Goal: Check status: Check status

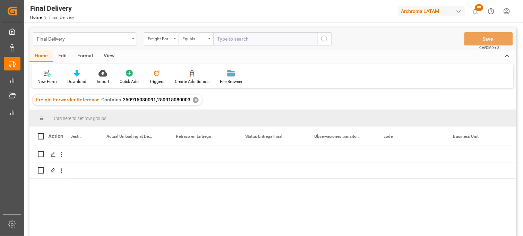
scroll to position [0, 2055]
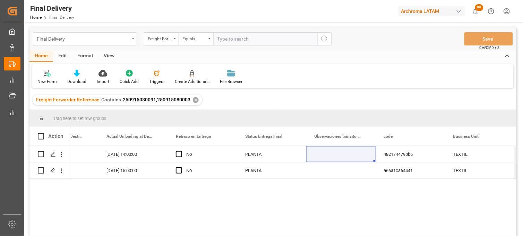
click at [77, 37] on div "Final Delivery" at bounding box center [83, 38] width 93 height 9
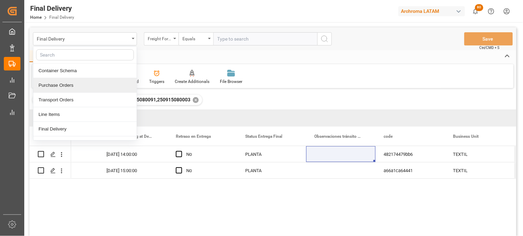
click at [67, 83] on div "Purchase Orders" at bounding box center [84, 85] width 103 height 15
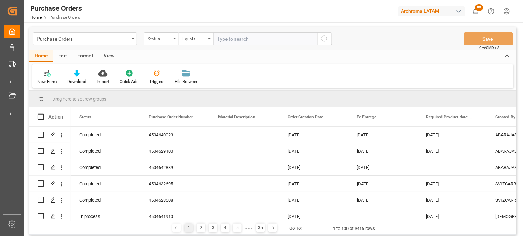
click at [387, 78] on div "New Form Download Import Quick Add Triggers File Browser" at bounding box center [273, 76] width 482 height 24
click at [152, 40] on div "Status" at bounding box center [160, 38] width 24 height 8
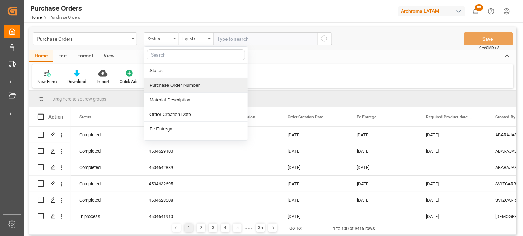
click at [162, 87] on div "Purchase Order Number" at bounding box center [195, 85] width 103 height 15
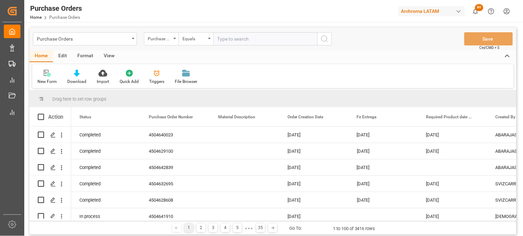
click at [223, 39] on input "text" at bounding box center [265, 38] width 104 height 13
paste input "HAMU197413"
type input "H"
click at [108, 39] on div "Purchase Orders" at bounding box center [83, 38] width 93 height 9
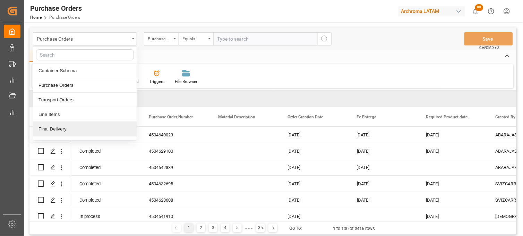
click at [74, 130] on div "Final Delivery" at bounding box center [84, 129] width 103 height 15
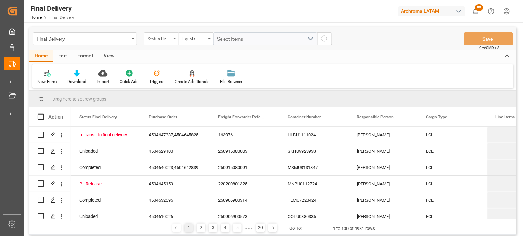
click at [171, 39] on div "Status Final Delivery" at bounding box center [160, 38] width 24 height 8
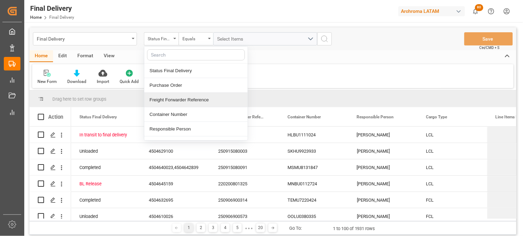
drag, startPoint x: 169, startPoint y: 107, endPoint x: 175, endPoint y: 97, distance: 11.3
click at [169, 106] on div "Freight Forwarder Reference" at bounding box center [195, 100] width 103 height 15
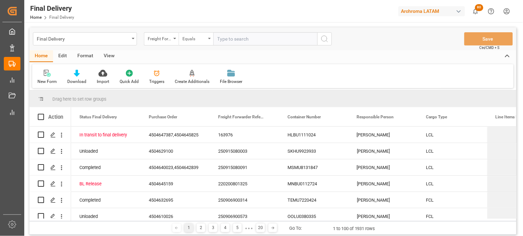
click at [193, 41] on div "Equals" at bounding box center [195, 38] width 24 height 8
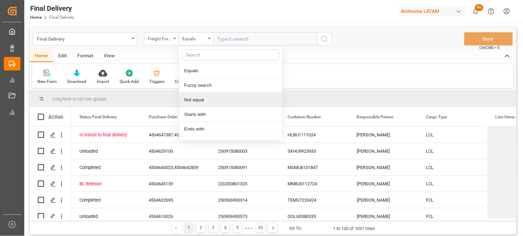
scroll to position [40, 0]
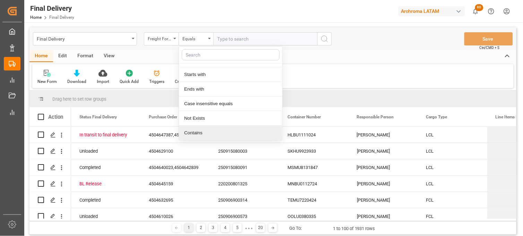
click at [198, 130] on div "Contains" at bounding box center [230, 133] width 103 height 15
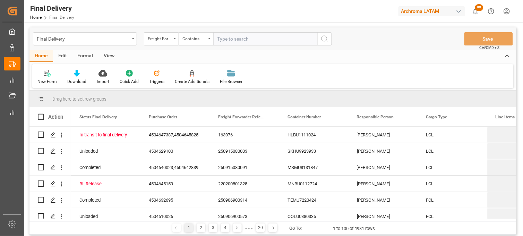
click at [224, 41] on input "text" at bounding box center [265, 38] width 104 height 13
paste input "250915080083"
paste input "250915080056"
type input "250915080083,250915080056"
click at [325, 41] on icon "search button" at bounding box center [325, 39] width 8 height 8
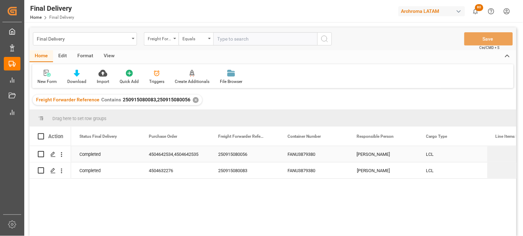
click at [234, 157] on div "250915080056" at bounding box center [244, 154] width 69 height 16
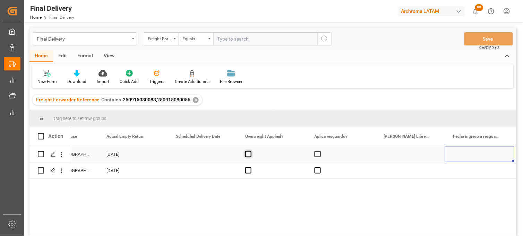
click at [249, 155] on span "Press SPACE to select this row." at bounding box center [248, 154] width 6 height 6
click at [251, 151] on input "Press SPACE to select this row." at bounding box center [251, 151] width 0 height 0
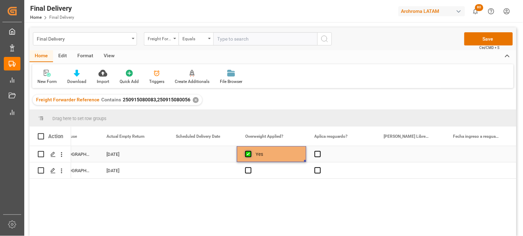
click at [249, 155] on span "Press SPACE to select this row." at bounding box center [248, 154] width 6 height 6
click at [251, 151] on input "Press SPACE to select this row." at bounding box center [251, 151] width 0 height 0
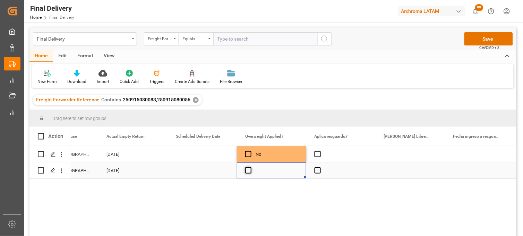
click at [247, 172] on span "Press SPACE to select this row." at bounding box center [248, 170] width 6 height 6
click at [251, 167] on input "Press SPACE to select this row." at bounding box center [251, 167] width 0 height 0
click at [247, 172] on span "Press SPACE to select this row." at bounding box center [248, 170] width 6 height 6
click at [251, 167] on input "Press SPACE to select this row." at bounding box center [251, 167] width 0 height 0
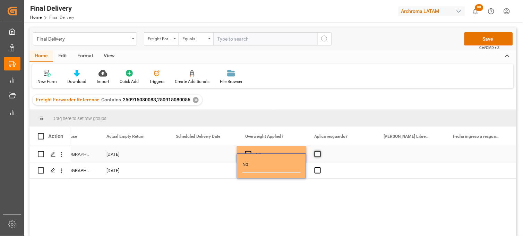
click at [319, 152] on span "Press SPACE to select this row." at bounding box center [318, 154] width 6 height 6
click at [320, 151] on input "Press SPACE to select this row." at bounding box center [320, 151] width 0 height 0
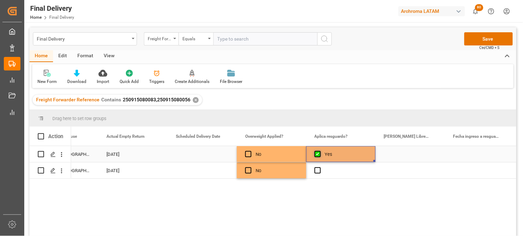
click at [319, 152] on span "Press SPACE to select this row." at bounding box center [318, 154] width 6 height 6
click at [320, 151] on input "Press SPACE to select this row." at bounding box center [320, 151] width 0 height 0
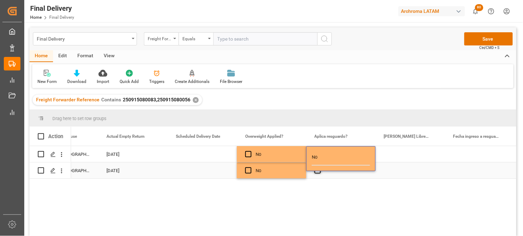
click at [317, 172] on span "Press SPACE to select this row." at bounding box center [318, 170] width 6 height 6
click at [320, 167] on input "Press SPACE to select this row." at bounding box center [320, 167] width 0 height 0
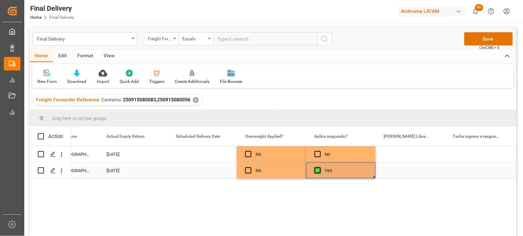
click at [317, 172] on span "Press SPACE to select this row." at bounding box center [318, 170] width 6 height 6
click at [320, 167] on input "Press SPACE to select this row." at bounding box center [320, 167] width 0 height 0
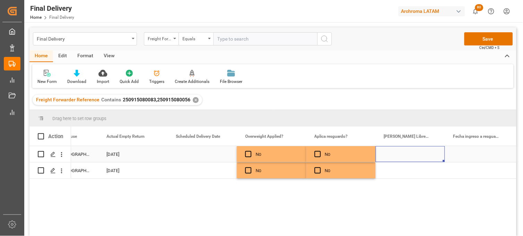
click at [400, 155] on div "Press SPACE to select this row." at bounding box center [410, 154] width 69 height 16
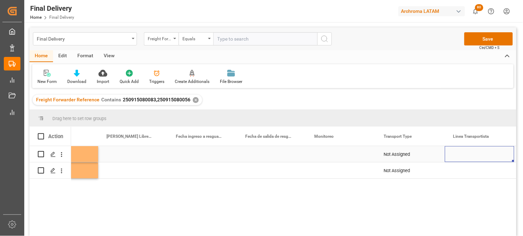
click at [327, 156] on div "Press SPACE to select this row." at bounding box center [340, 154] width 69 height 16
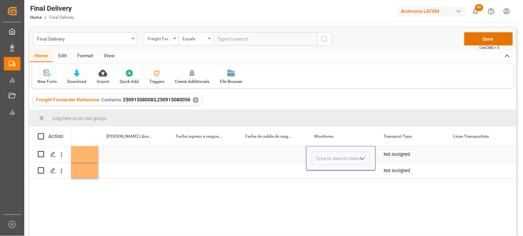
click at [327, 156] on input "Press SPACE to select this row." at bounding box center [341, 158] width 58 height 13
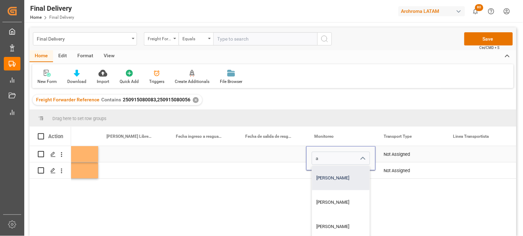
click at [332, 176] on div "[PERSON_NAME]" at bounding box center [341, 178] width 58 height 24
type input "[PERSON_NAME]"
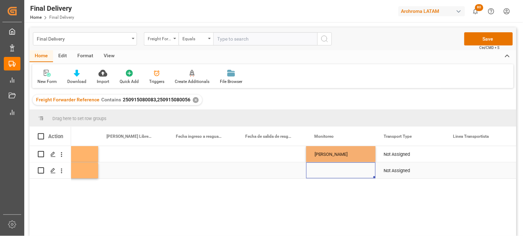
click at [325, 171] on div "Press SPACE to select this row." at bounding box center [340, 170] width 69 height 16
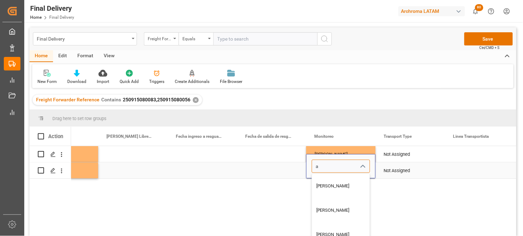
click at [323, 169] on input "a" at bounding box center [341, 166] width 58 height 13
click at [323, 169] on input "d" at bounding box center [341, 166] width 58 height 13
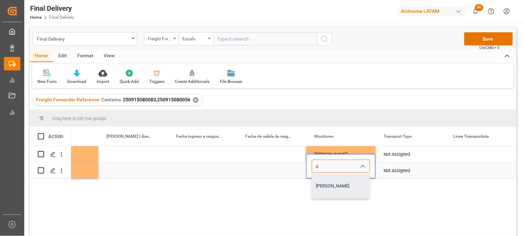
click at [331, 189] on div "[PERSON_NAME]" at bounding box center [341, 186] width 58 height 24
type input "[PERSON_NAME]"
click at [330, 188] on div "No No [PERSON_NAME] Not Assigned No No [PERSON_NAME] [PERSON_NAME] Not Assigned" at bounding box center [294, 193] width 446 height 94
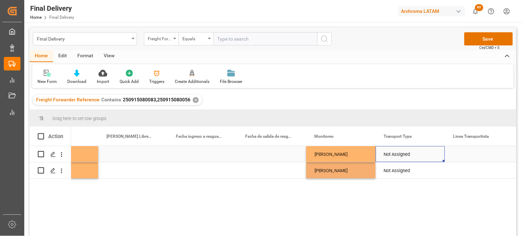
click at [393, 154] on div "Not Assigned" at bounding box center [410, 154] width 53 height 16
click at [427, 158] on button "open menu" at bounding box center [432, 158] width 10 height 11
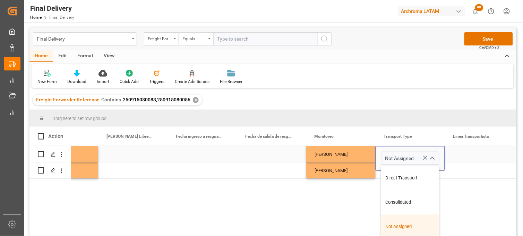
click at [426, 158] on icon "Press SPACE to select this row." at bounding box center [426, 158] width 4 height 4
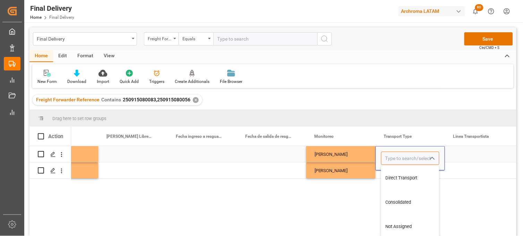
click at [405, 158] on input "Press SPACE to select this row." at bounding box center [410, 158] width 58 height 13
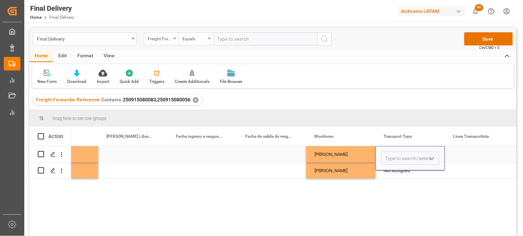
click at [340, 157] on div "[PERSON_NAME]" at bounding box center [341, 154] width 53 height 16
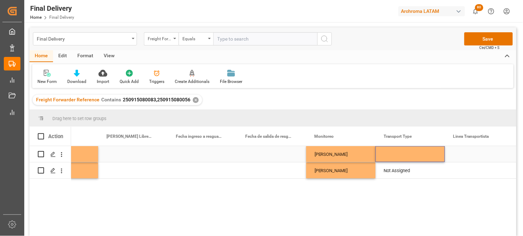
click at [399, 154] on div "Press SPACE to select this row." at bounding box center [410, 154] width 69 height 16
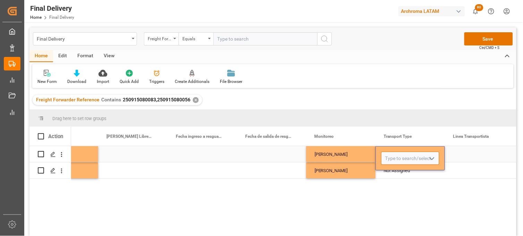
click at [399, 154] on input "Press SPACE to select this row." at bounding box center [410, 158] width 58 height 13
type input "a"
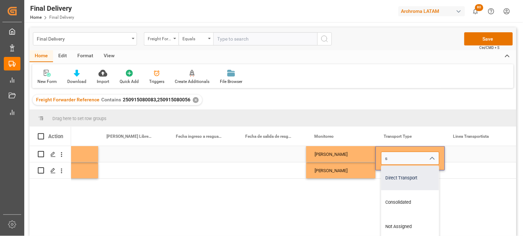
click at [400, 174] on div "Direct Transport" at bounding box center [411, 178] width 58 height 24
type input "Direct Transport"
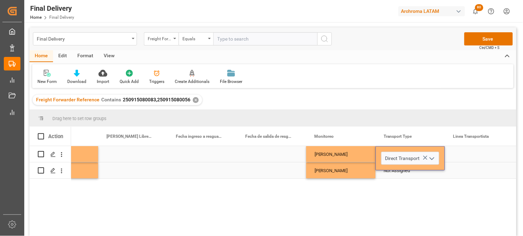
click at [394, 171] on div "Not Assigned" at bounding box center [410, 171] width 53 height 16
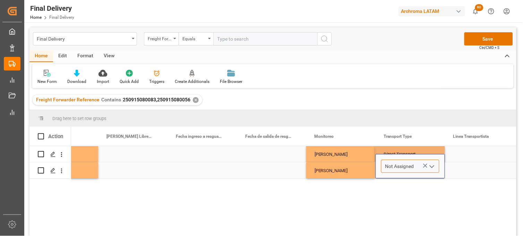
click at [394, 170] on input "Not Assigned" at bounding box center [410, 166] width 58 height 13
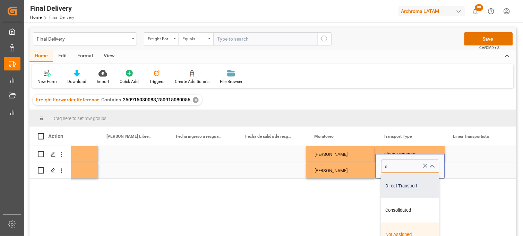
click at [394, 185] on div "Direct Transport" at bounding box center [411, 186] width 58 height 24
type input "Direct Transport"
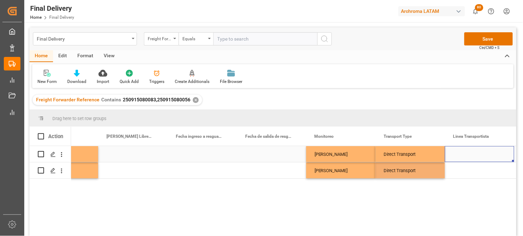
click at [463, 155] on div "Press SPACE to select this row." at bounding box center [479, 154] width 69 height 16
click at [336, 157] on div "[PERSON_NAME]" at bounding box center [341, 154] width 53 height 16
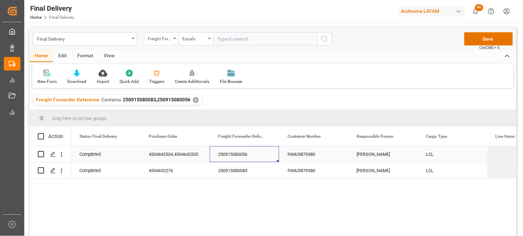
click at [230, 156] on div "250915080056" at bounding box center [244, 154] width 69 height 16
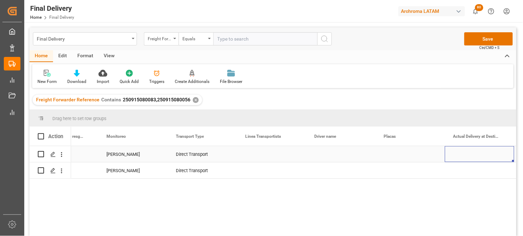
click at [259, 158] on div "Press SPACE to select this row." at bounding box center [271, 154] width 69 height 16
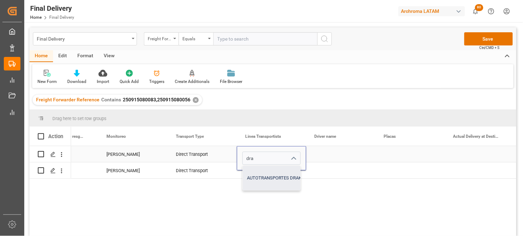
click at [268, 177] on div "AUTOTRANSPORTES DRAKKAR" at bounding box center [278, 178] width 71 height 24
type input "AUTOTRANSPORTES DRAKKAR"
click at [252, 173] on div "Press SPACE to select this row." at bounding box center [271, 170] width 69 height 16
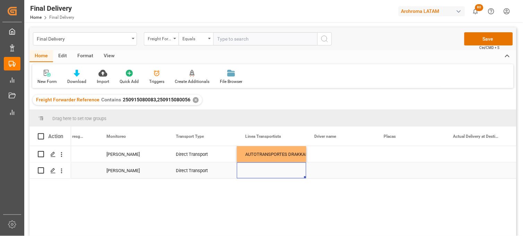
click at [256, 169] on div "Press SPACE to select this row." at bounding box center [271, 170] width 69 height 16
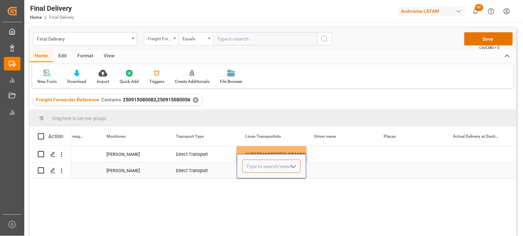
click at [256, 169] on input "Press SPACE to select this row." at bounding box center [272, 166] width 58 height 13
drag, startPoint x: 255, startPoint y: 188, endPoint x: 292, endPoint y: 167, distance: 42.8
click at [256, 188] on div "TNC" at bounding box center [272, 186] width 58 height 24
type input "TNC"
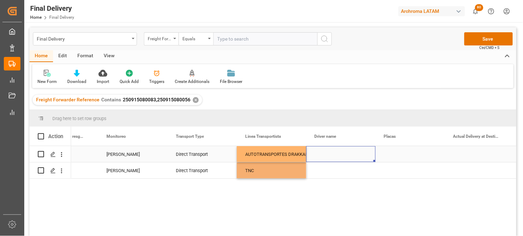
click at [322, 157] on div "Press SPACE to select this row." at bounding box center [340, 154] width 69 height 16
click at [327, 154] on div "Press SPACE to select this row." at bounding box center [340, 154] width 69 height 16
type input "[PERSON_NAME] [PERSON_NAME]"
click at [326, 173] on div "Press SPACE to select this row." at bounding box center [340, 170] width 69 height 16
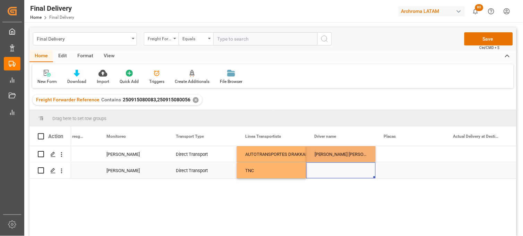
click at [323, 168] on div "Press SPACE to select this row." at bounding box center [340, 170] width 69 height 16
click at [325, 169] on div "Press SPACE to select this row." at bounding box center [340, 170] width 69 height 16
click at [324, 169] on input "Press SPACE to select this row." at bounding box center [341, 166] width 58 height 13
paste input "[PERSON_NAME]"
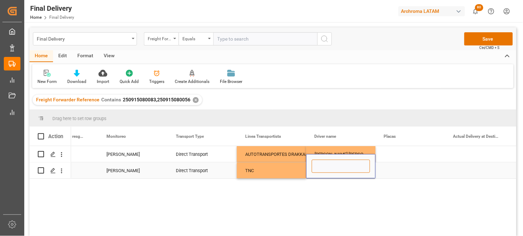
type input "[PERSON_NAME]"
click at [398, 156] on div "Press SPACE to select this row." at bounding box center [410, 154] width 69 height 16
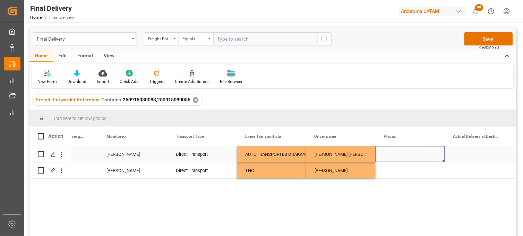
click at [394, 154] on div "Press SPACE to select this row." at bounding box center [410, 154] width 69 height 16
click at [394, 154] on input "Press SPACE to select this row." at bounding box center [410, 158] width 58 height 13
paste input "53B C6T"
type input "53B C6T"
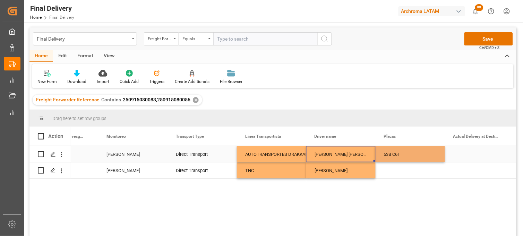
click at [347, 153] on div "[PERSON_NAME] [PERSON_NAME]" at bounding box center [340, 154] width 69 height 16
click at [394, 170] on div "Press SPACE to select this row." at bounding box center [410, 170] width 69 height 16
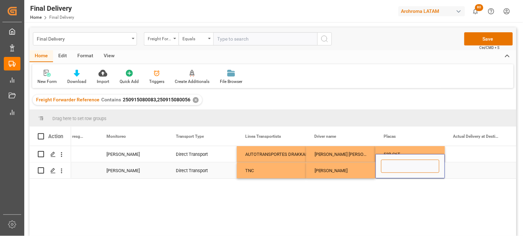
click at [393, 167] on input "Press SPACE to select this row." at bounding box center [410, 166] width 58 height 13
paste input "89BH8V"
click at [389, 163] on input "89BH8V" at bounding box center [410, 166] width 58 height 13
click at [389, 164] on input "89BH8V" at bounding box center [410, 166] width 58 height 13
paste input "53B C6T"
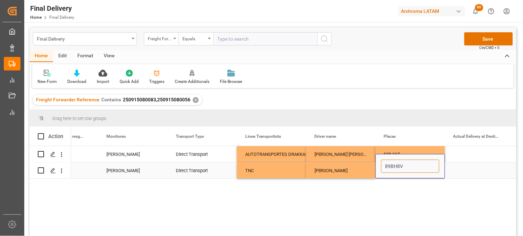
type input "53B C6T"
click at [364, 158] on div "[PERSON_NAME] [PERSON_NAME]" at bounding box center [340, 154] width 69 height 16
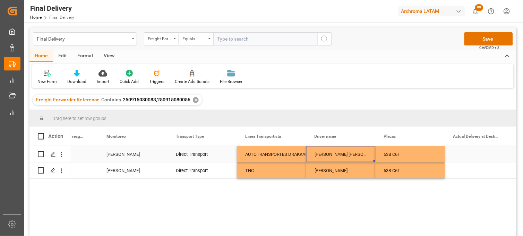
click at [390, 154] on div "53B C6T" at bounding box center [410, 154] width 69 height 16
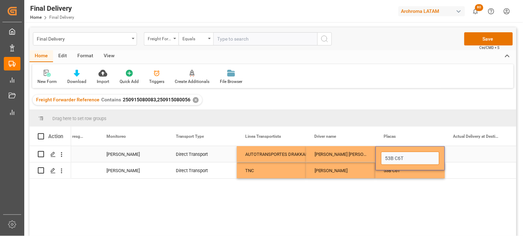
click at [390, 154] on input "53B C6T" at bounding box center [410, 158] width 58 height 13
paste input "89BH8V"
type input "89BH8V"
click at [393, 171] on div "53B C6T" at bounding box center [410, 170] width 69 height 16
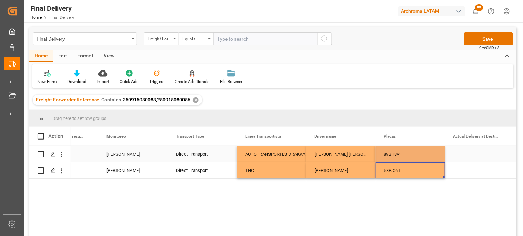
click at [395, 159] on div "89BH8V" at bounding box center [410, 154] width 69 height 16
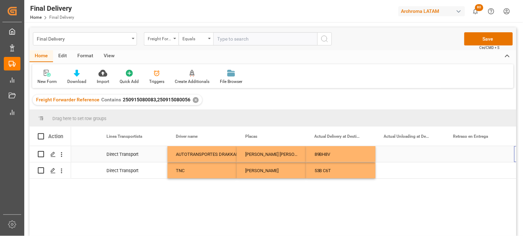
scroll to position [0, 1778]
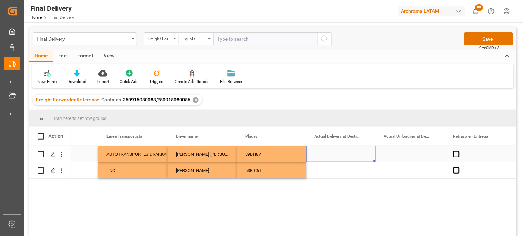
click at [339, 155] on div "Press SPACE to select this row." at bounding box center [340, 154] width 69 height 16
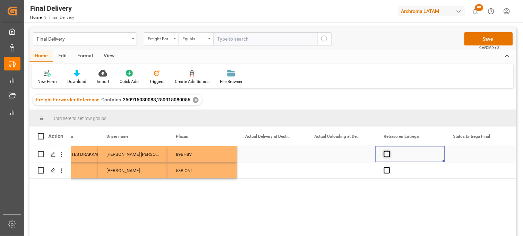
click at [388, 154] on span "Press SPACE to select this row." at bounding box center [387, 154] width 6 height 6
click at [389, 151] on input "Press SPACE to select this row." at bounding box center [389, 151] width 0 height 0
click at [388, 154] on span "Press SPACE to select this row." at bounding box center [387, 154] width 6 height 6
click at [389, 151] on input "Press SPACE to select this row." at bounding box center [389, 151] width 0 height 0
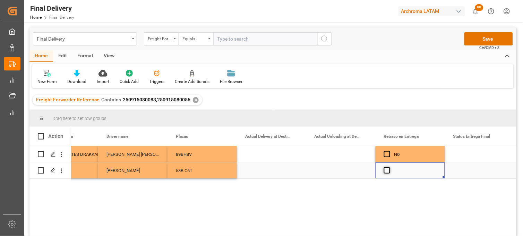
click at [389, 171] on span "Press SPACE to select this row." at bounding box center [387, 170] width 6 height 6
click at [389, 167] on input "Press SPACE to select this row." at bounding box center [389, 167] width 0 height 0
click at [389, 171] on span "Press SPACE to select this row." at bounding box center [387, 170] width 6 height 6
click at [389, 167] on input "Press SPACE to select this row." at bounding box center [389, 167] width 0 height 0
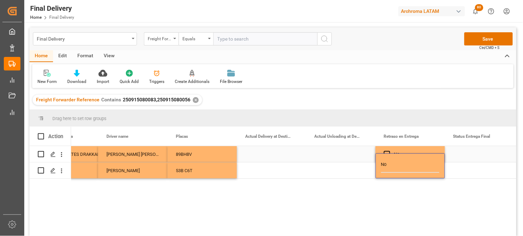
click at [474, 155] on div "Press SPACE to select this row." at bounding box center [479, 154] width 69 height 16
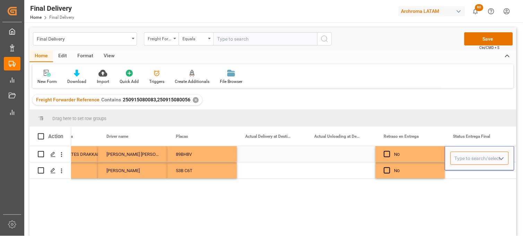
click at [474, 155] on input "Press SPACE to select this row." at bounding box center [480, 158] width 58 height 13
click at [469, 172] on div "PLANTA" at bounding box center [480, 178] width 58 height 24
type input "PLANTA"
click at [469, 172] on div "Press SPACE to select this row." at bounding box center [479, 170] width 69 height 16
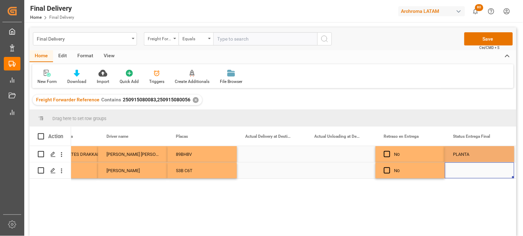
click at [467, 169] on div "Press SPACE to select this row." at bounding box center [479, 170] width 69 height 16
click at [467, 169] on input "Press SPACE to select this row." at bounding box center [480, 166] width 58 height 13
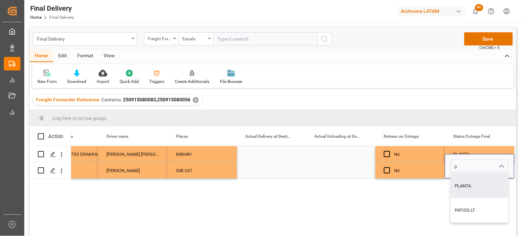
drag, startPoint x: 469, startPoint y: 179, endPoint x: 464, endPoint y: 178, distance: 5.2
click at [469, 180] on div "PLANTA" at bounding box center [480, 186] width 58 height 24
type input "PLANTA"
click at [333, 155] on div "Press SPACE to select this row." at bounding box center [340, 154] width 69 height 16
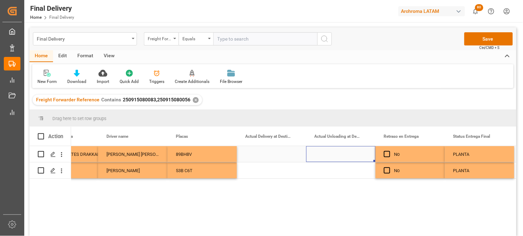
click at [271, 154] on div "Press SPACE to select this row." at bounding box center [271, 154] width 69 height 16
click at [259, 153] on div "Press SPACE to select this row." at bounding box center [271, 154] width 69 height 16
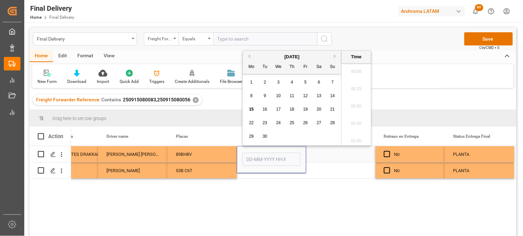
scroll to position [1130, 0]
drag, startPoint x: 304, startPoint y: 98, endPoint x: 313, endPoint y: 103, distance: 10.8
click at [304, 98] on span "12" at bounding box center [305, 95] width 5 height 5
click at [359, 91] on li "11:00" at bounding box center [357, 90] width 30 height 17
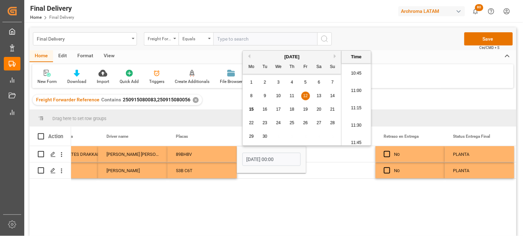
type input "[DATE] 11:00"
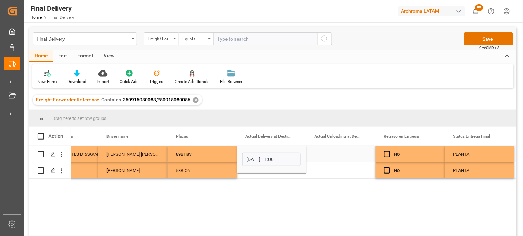
click at [330, 157] on div "Press SPACE to select this row." at bounding box center [340, 154] width 69 height 16
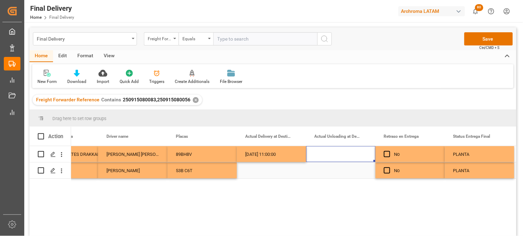
click at [254, 169] on div "Press SPACE to select this row." at bounding box center [271, 170] width 69 height 16
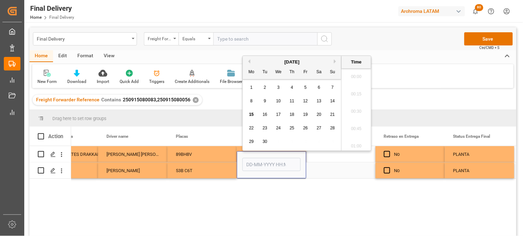
scroll to position [1130, 0]
click at [306, 101] on span "12" at bounding box center [305, 101] width 5 height 5
click at [359, 90] on li "12:00" at bounding box center [357, 88] width 30 height 17
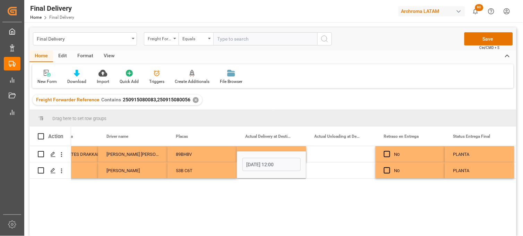
click at [500, 202] on div "Direct Transport AUTOTRANSPORTES DRAKKAR [PERSON_NAME] [PERSON_NAME] 89BH8V [DA…" at bounding box center [294, 193] width 446 height 94
click at [279, 167] on input "[DATE] 12:00" at bounding box center [272, 164] width 58 height 13
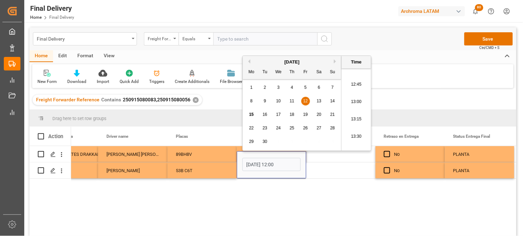
scroll to position [916, 0]
click at [358, 136] on li "14:00" at bounding box center [357, 132] width 30 height 17
type input "[DATE] 14:00"
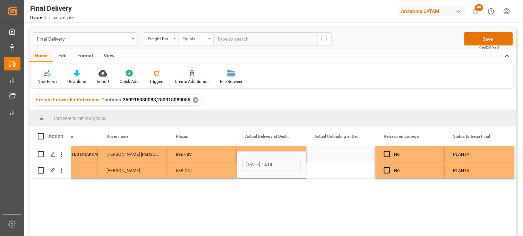
click at [334, 157] on div "Press SPACE to select this row." at bounding box center [340, 154] width 69 height 16
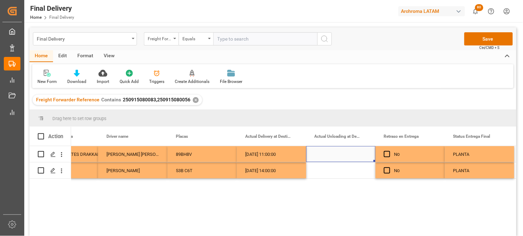
click at [330, 154] on div "Press SPACE to select this row." at bounding box center [340, 154] width 69 height 16
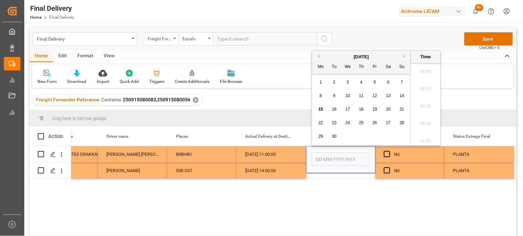
scroll to position [1147, 0]
click at [375, 98] on div "12" at bounding box center [375, 96] width 9 height 8
click at [429, 92] on li "14:00" at bounding box center [426, 88] width 30 height 17
type input "[DATE] 14:00"
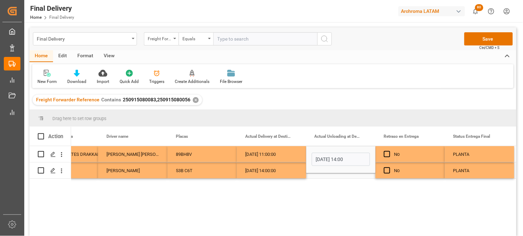
click at [339, 175] on div "Press SPACE to select this row." at bounding box center [340, 170] width 69 height 16
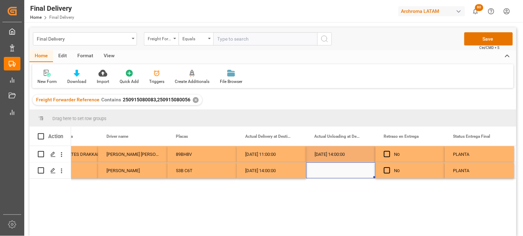
click at [320, 169] on div "Press SPACE to select this row." at bounding box center [340, 170] width 69 height 16
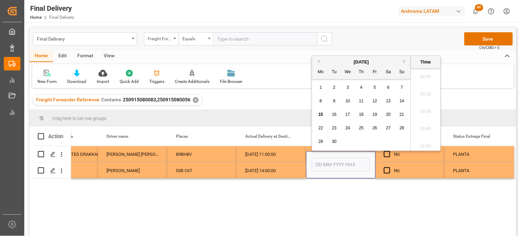
scroll to position [1147, 0]
click at [376, 103] on span "12" at bounding box center [375, 101] width 5 height 5
click at [426, 117] on li "16:00" at bounding box center [426, 117] width 30 height 17
type input "[DATE] 16:00"
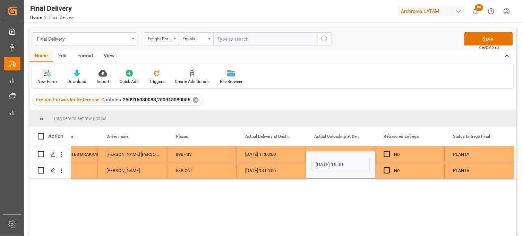
click at [412, 157] on div "No" at bounding box center [416, 154] width 42 height 16
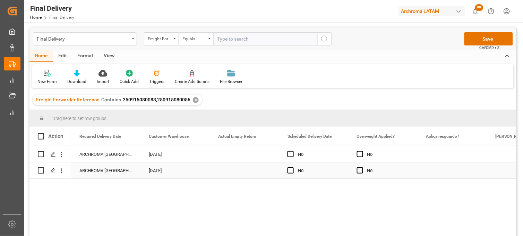
scroll to position [0, 1041]
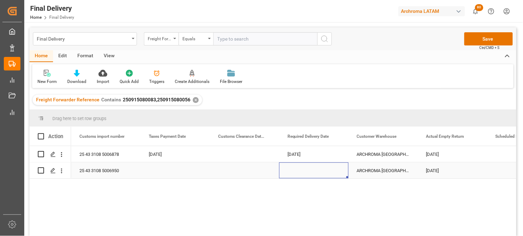
click at [302, 169] on div "Press SPACE to select this row." at bounding box center [313, 170] width 69 height 16
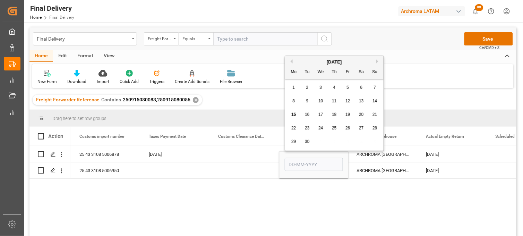
click at [348, 102] on span "12" at bounding box center [348, 101] width 5 height 5
type input "[DATE]"
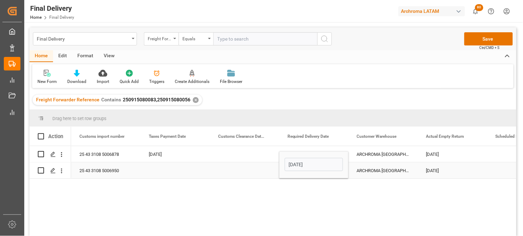
click at [170, 169] on div "Press SPACE to select this row." at bounding box center [175, 170] width 69 height 16
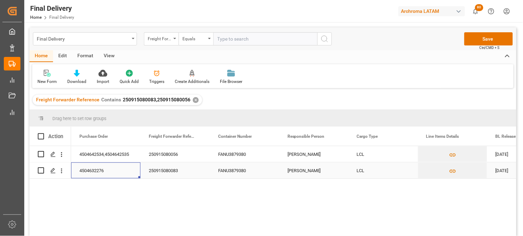
click at [168, 171] on div "250915080083" at bounding box center [175, 170] width 69 height 16
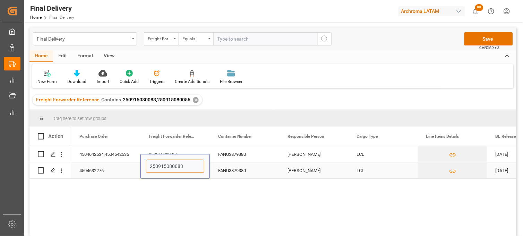
click at [168, 171] on input "250915080083" at bounding box center [175, 166] width 58 height 13
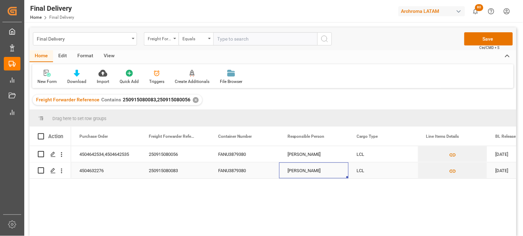
click at [298, 169] on div "[PERSON_NAME]" at bounding box center [313, 170] width 69 height 16
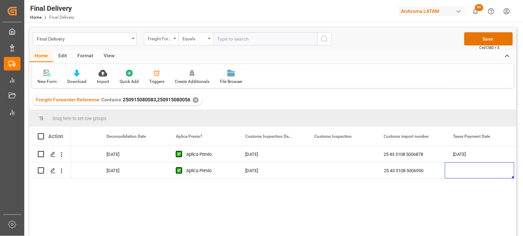
scroll to position [0, 598]
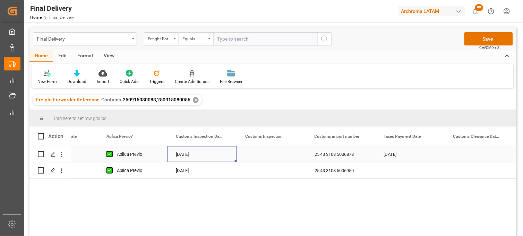
click at [181, 153] on div "[DATE]" at bounding box center [202, 154] width 69 height 16
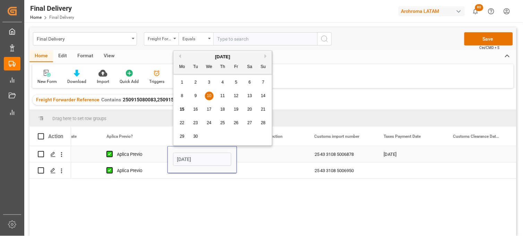
click at [181, 154] on input "[DATE]" at bounding box center [202, 159] width 58 height 13
click at [224, 96] on span "11" at bounding box center [222, 95] width 5 height 5
type input "[DATE]"
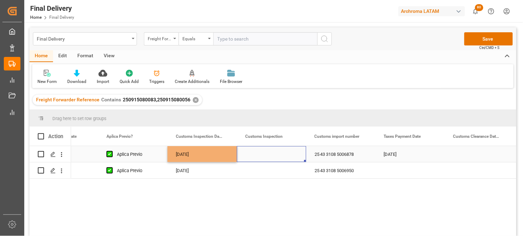
click at [256, 154] on div "Press SPACE to select this row." at bounding box center [271, 154] width 69 height 16
click at [256, 155] on input "Press SPACE to select this row." at bounding box center [272, 158] width 58 height 13
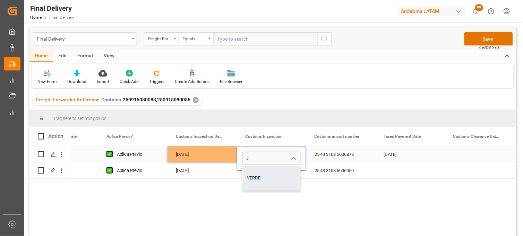
click at [259, 175] on div "VERDE" at bounding box center [272, 178] width 58 height 24
type input "VERDE"
click at [252, 173] on div "Press SPACE to select this row." at bounding box center [271, 170] width 69 height 16
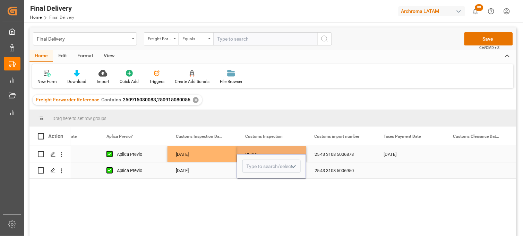
click at [252, 169] on input "Press SPACE to select this row." at bounding box center [272, 166] width 58 height 13
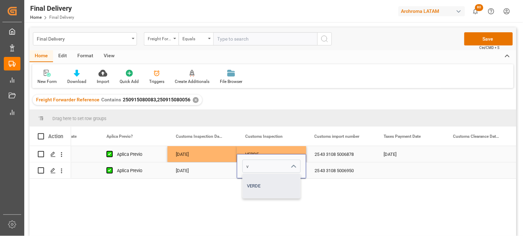
click at [254, 184] on div "VERDE" at bounding box center [272, 186] width 58 height 24
type input "VERDE"
click at [393, 152] on div "[DATE]" at bounding box center [410, 154] width 69 height 16
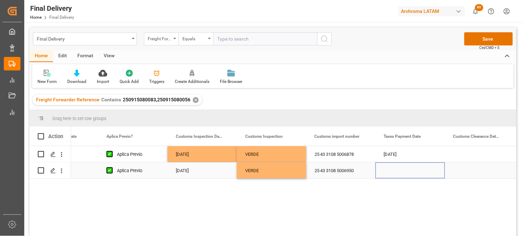
click at [398, 169] on div "Press SPACE to select this row." at bounding box center [410, 170] width 69 height 16
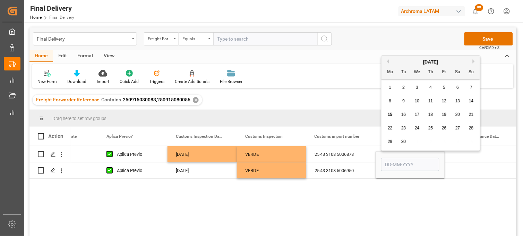
click at [390, 65] on div "[DATE]" at bounding box center [431, 62] width 99 height 7
drag, startPoint x: 388, startPoint y: 61, endPoint x: 388, endPoint y: 68, distance: 6.3
click at [388, 63] on button "Previous Month" at bounding box center [387, 61] width 4 height 4
click at [472, 102] on span "10" at bounding box center [471, 101] width 5 height 5
type input "[DATE]"
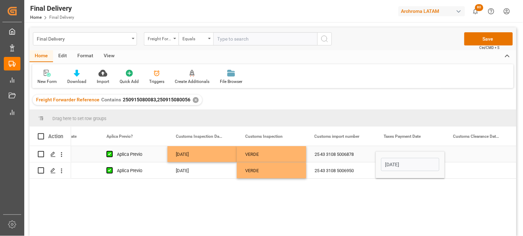
click at [480, 154] on div "Press SPACE to select this row." at bounding box center [479, 154] width 69 height 16
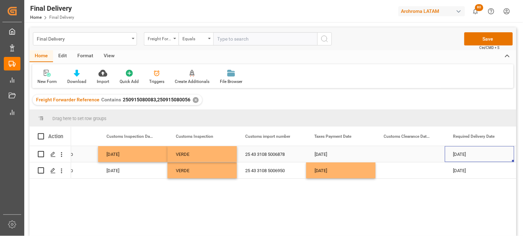
scroll to position [0, 737]
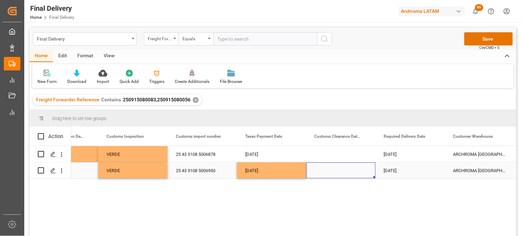
click at [342, 171] on div "Press SPACE to select this row." at bounding box center [340, 170] width 69 height 16
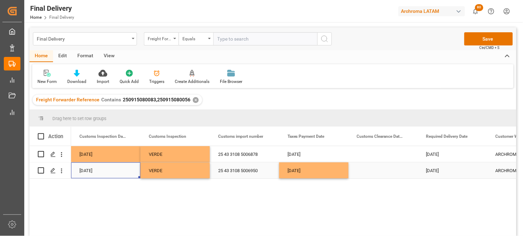
scroll to position [0, 625]
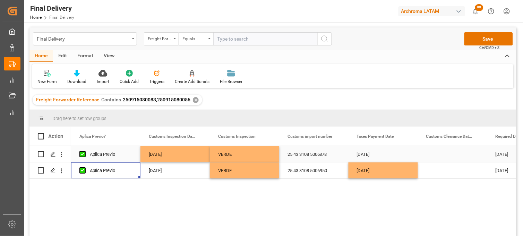
click at [151, 153] on div "[DATE]" at bounding box center [175, 154] width 69 height 16
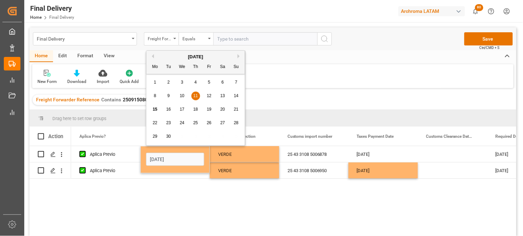
click at [186, 98] on div "10" at bounding box center [182, 96] width 9 height 8
type input "[DATE]"
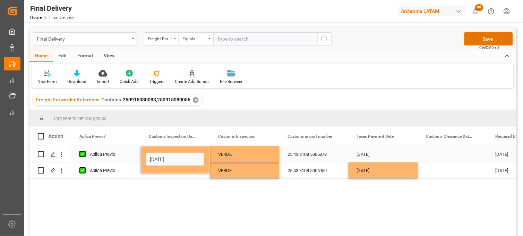
click at [461, 153] on div "Press SPACE to select this row." at bounding box center [452, 154] width 69 height 16
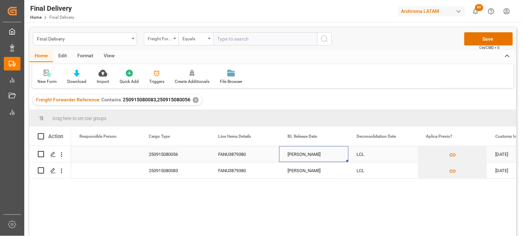
scroll to position [0, 0]
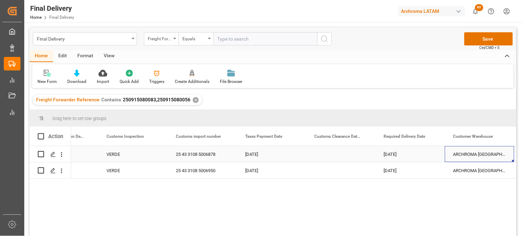
click at [334, 157] on div "Press SPACE to select this row." at bounding box center [340, 154] width 69 height 16
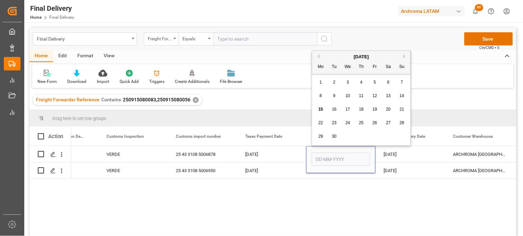
click at [360, 100] on div "11" at bounding box center [362, 96] width 9 height 8
type input "[DATE]"
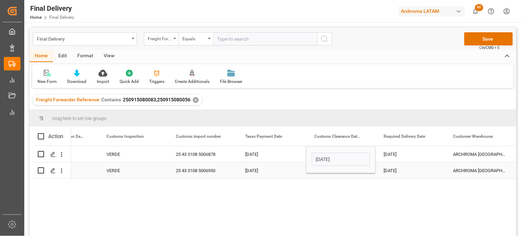
click at [335, 175] on div "Press SPACE to select this row." at bounding box center [340, 170] width 69 height 16
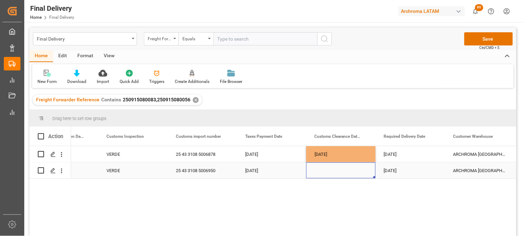
click at [330, 171] on div "Press SPACE to select this row." at bounding box center [340, 170] width 69 height 16
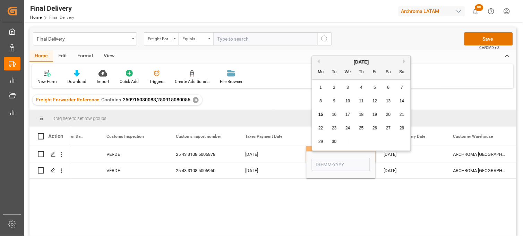
click at [363, 102] on span "11" at bounding box center [361, 101] width 5 height 5
type input "[DATE]"
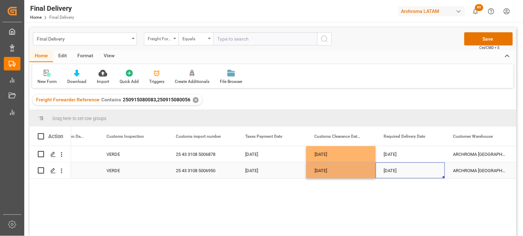
click at [397, 172] on div "[DATE]" at bounding box center [410, 170] width 69 height 16
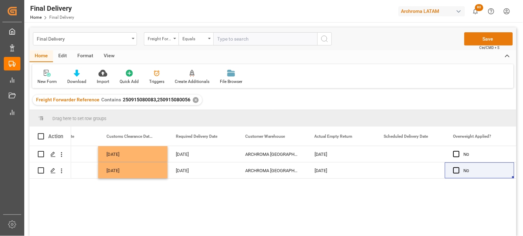
click at [478, 44] on button "Save" at bounding box center [489, 38] width 49 height 13
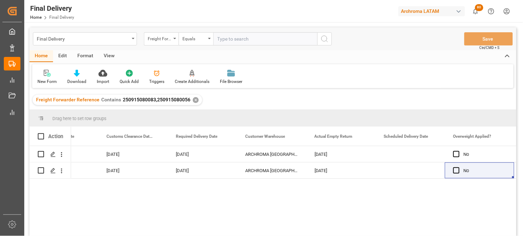
click at [193, 99] on div "✕" at bounding box center [196, 100] width 6 height 6
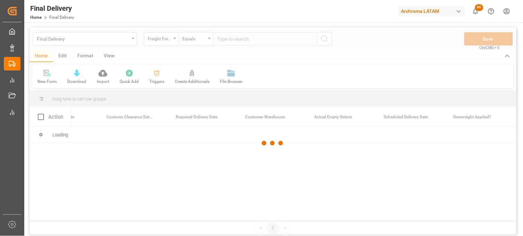
click at [224, 39] on div at bounding box center [273, 143] width 487 height 232
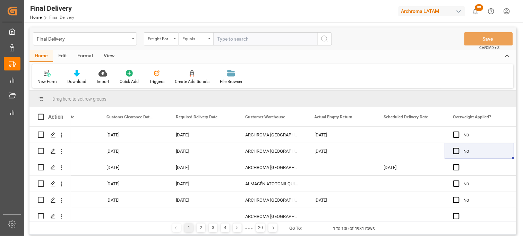
click at [224, 40] on input "text" at bounding box center [265, 38] width 104 height 13
paste input "250915080036"
type input "250915080036"
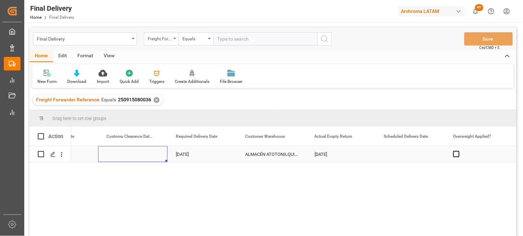
click at [131, 155] on div "Press SPACE to select this row." at bounding box center [132, 154] width 69 height 16
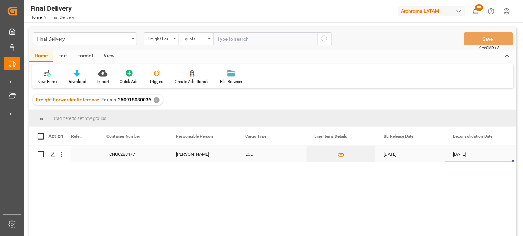
scroll to position [0, 251]
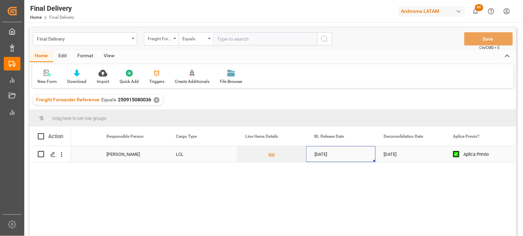
click at [323, 159] on div "[DATE]" at bounding box center [340, 154] width 69 height 16
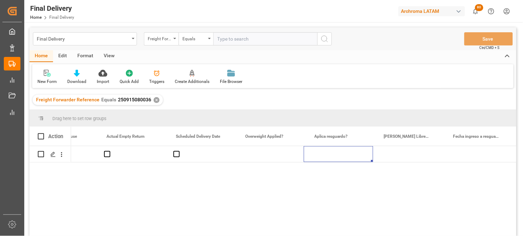
scroll to position [0, 1570]
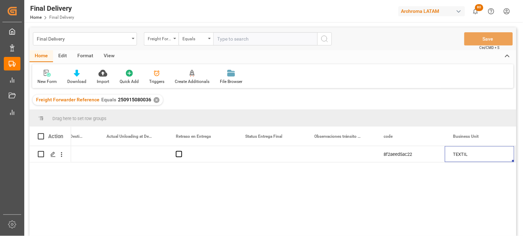
click at [312, 185] on div "8f2aeed5ac22 TEXTIL" at bounding box center [294, 193] width 446 height 94
click at [218, 154] on div "Press SPACE to select this row." at bounding box center [202, 154] width 69 height 16
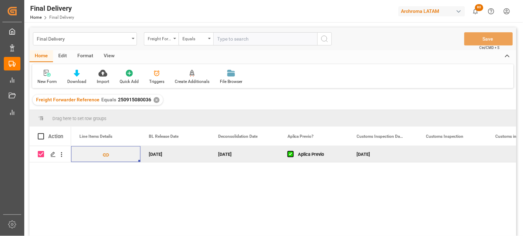
checkbox input "false"
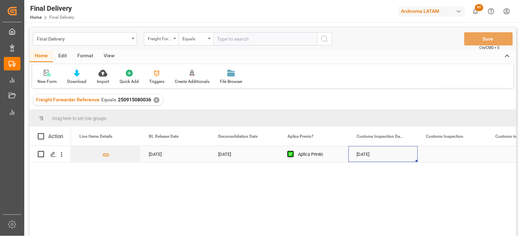
click at [382, 153] on div "[DATE]" at bounding box center [383, 154] width 69 height 16
click at [449, 152] on div "Press SPACE to select this row." at bounding box center [452, 154] width 69 height 16
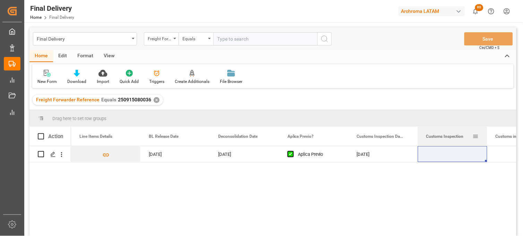
drag, startPoint x: 432, startPoint y: 123, endPoint x: 431, endPoint y: 128, distance: 5.1
click at [431, 128] on div "Customs Inspection" at bounding box center [450, 136] width 47 height 19
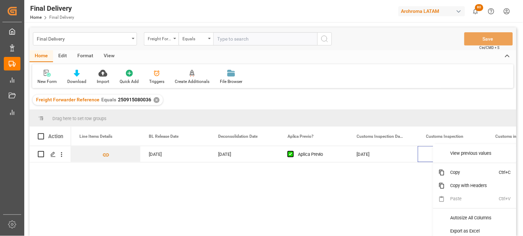
drag, startPoint x: 502, startPoint y: 162, endPoint x: 498, endPoint y: 164, distance: 4.5
drag, startPoint x: 498, startPoint y: 164, endPoint x: 297, endPoint y: 177, distance: 200.7
click at [297, 177] on div "[DATE] Aplica Previo [DATE] [DATE] LCL [PERSON_NAME]" at bounding box center [294, 193] width 446 height 94
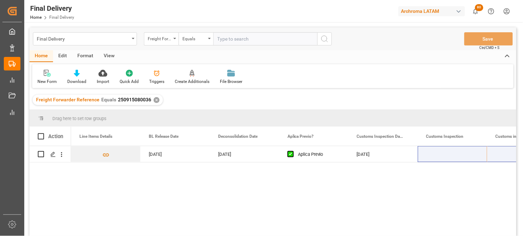
drag, startPoint x: 157, startPoint y: 100, endPoint x: 158, endPoint y: 96, distance: 3.6
click at [157, 99] on div "✕" at bounding box center [157, 100] width 6 height 6
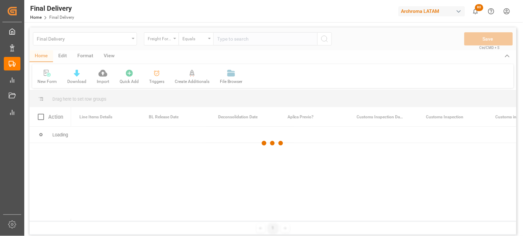
click at [221, 40] on div at bounding box center [273, 143] width 487 height 232
click at [223, 40] on div at bounding box center [273, 143] width 487 height 232
click at [224, 39] on div at bounding box center [273, 143] width 487 height 232
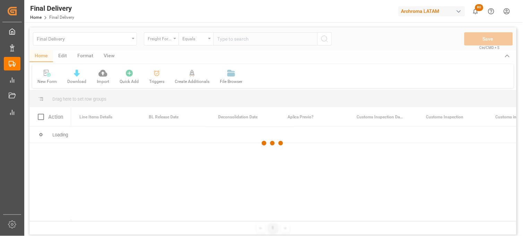
click at [224, 40] on div at bounding box center [273, 143] width 487 height 232
click at [225, 40] on input "text" at bounding box center [265, 38] width 104 height 13
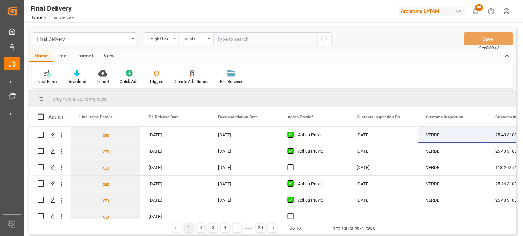
click at [225, 40] on input "text" at bounding box center [265, 38] width 104 height 13
click at [226, 40] on input "text" at bounding box center [265, 38] width 104 height 13
type input "v"
paste input "250906900699"
type input "250906900699"
